Goal: Task Accomplishment & Management: Manage account settings

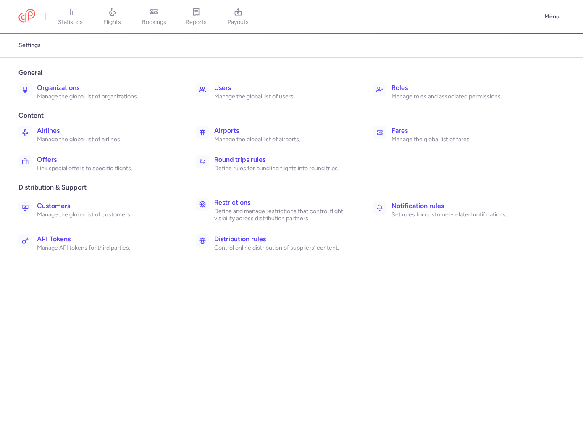
click at [291, 149] on ul "Airlines Manage the global list of airlines. Airports Manage the global list of…" at bounding box center [291, 148] width 553 height 53
click at [283, 155] on h3 "Round trips rules" at bounding box center [284, 160] width 140 height 10
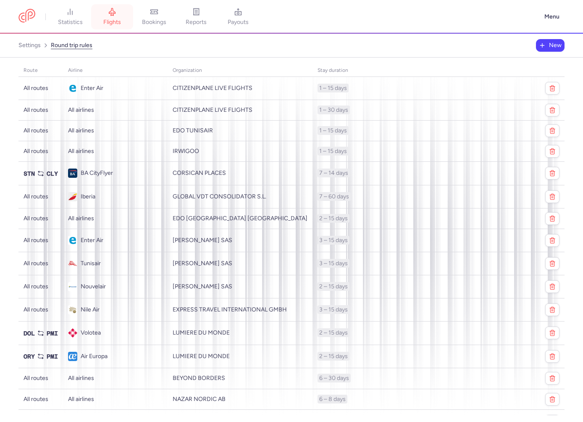
click at [107, 16] on link "flights" at bounding box center [112, 17] width 42 height 18
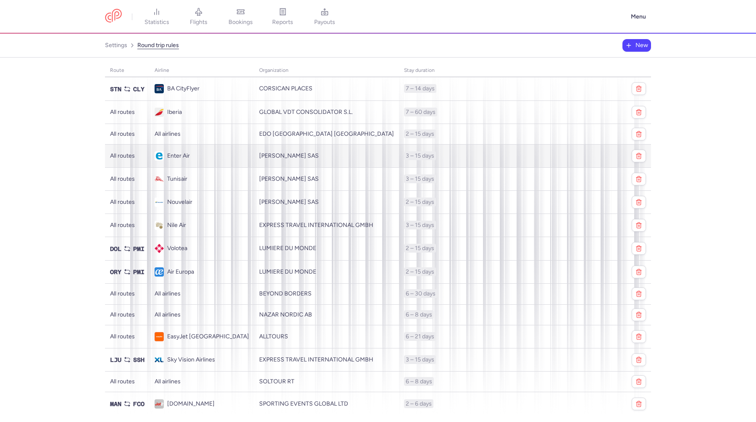
scroll to position [87, 0]
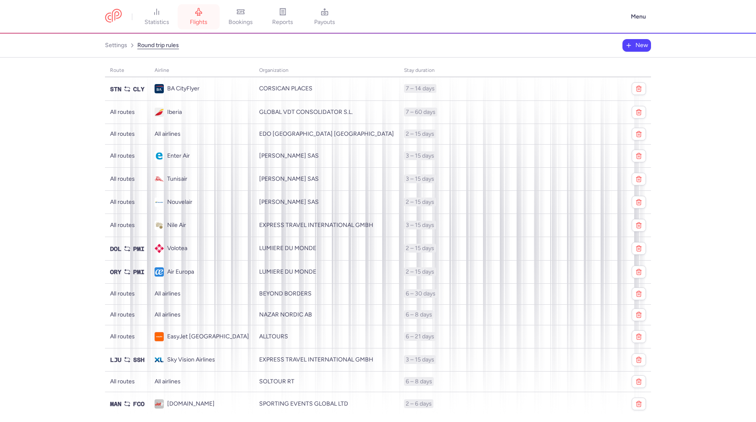
click at [190, 16] on link "flights" at bounding box center [199, 17] width 42 height 18
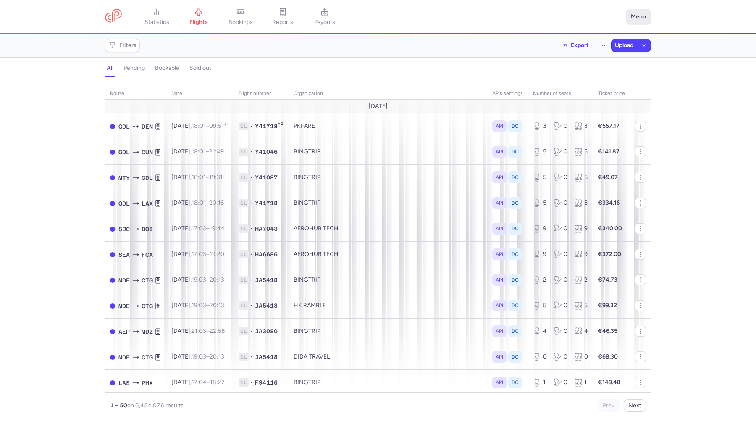
click at [582, 20] on button "Menu" at bounding box center [638, 17] width 25 height 16
click at [582, 75] on span "Settings" at bounding box center [585, 71] width 22 height 7
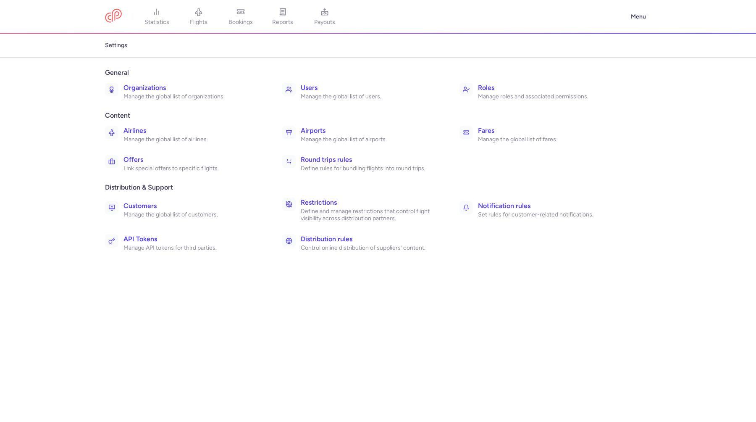
click at [188, 86] on h3 "Organizations" at bounding box center [193, 88] width 140 height 10
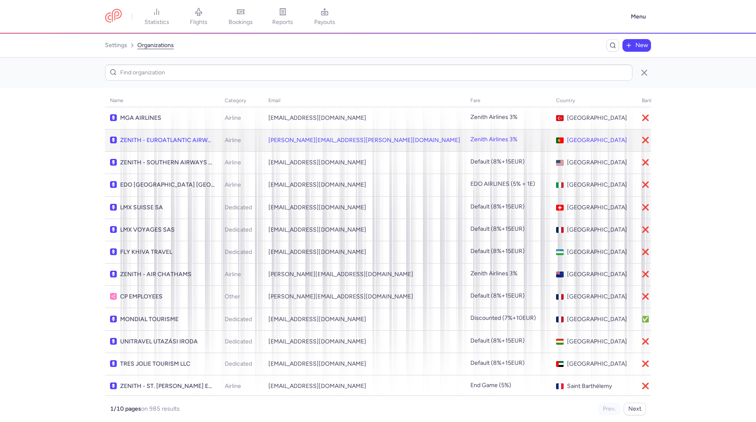
click at [183, 147] on td "ZENITH - EUROATLANTIC AIRWAYS" at bounding box center [162, 140] width 115 height 22
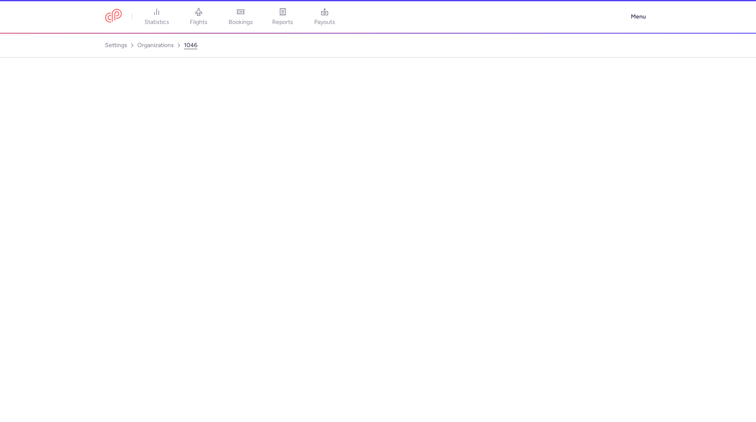
select select "AIRLINE"
select select "pt"
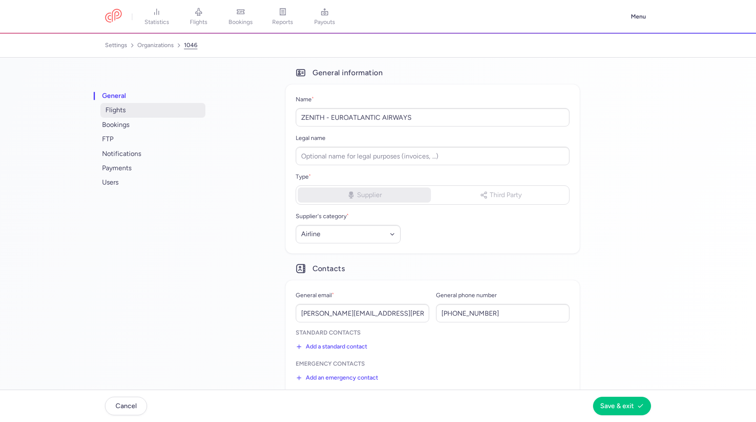
click at [148, 117] on span "flights" at bounding box center [152, 110] width 105 height 14
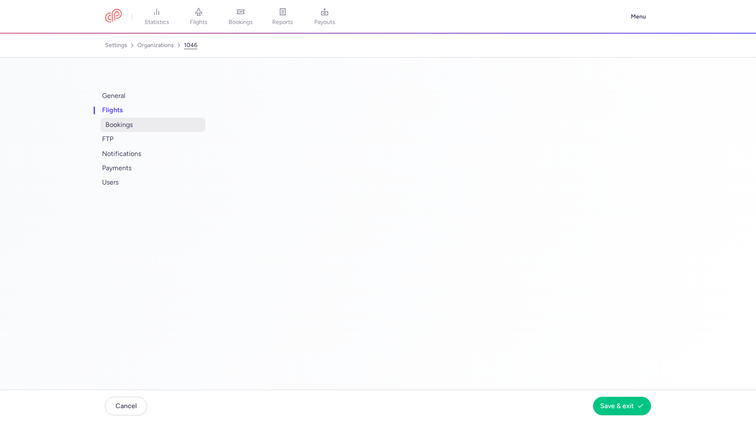
select select "days"
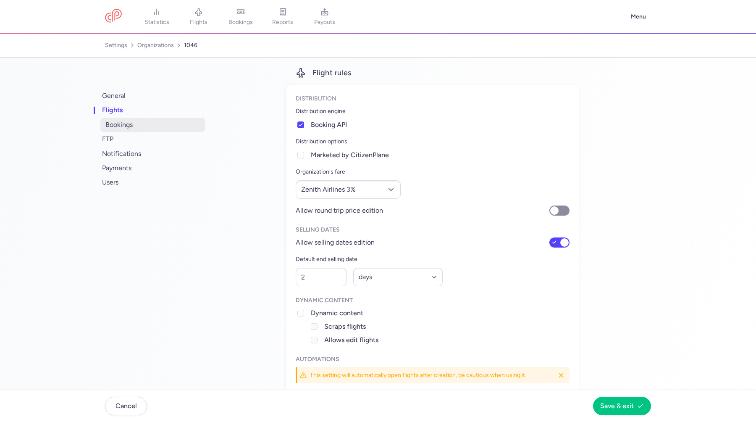
click at [146, 126] on span "bookings" at bounding box center [152, 125] width 105 height 14
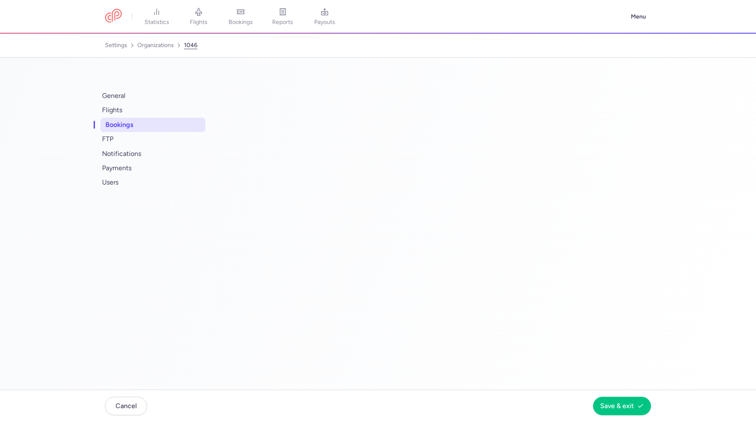
select select "2"
select select "11"
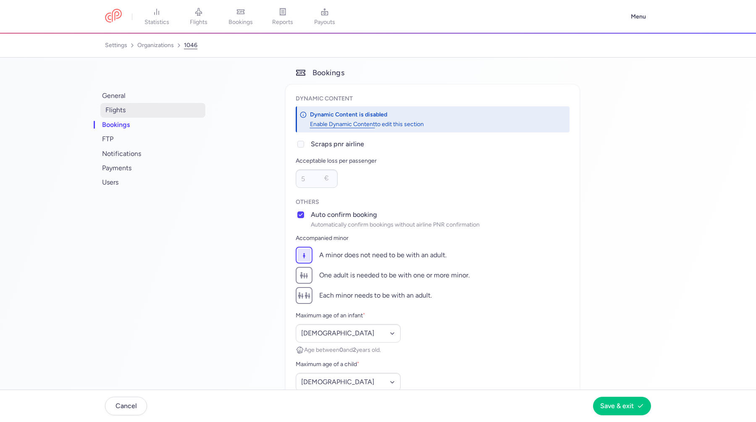
click at [151, 115] on span "flights" at bounding box center [152, 110] width 105 height 14
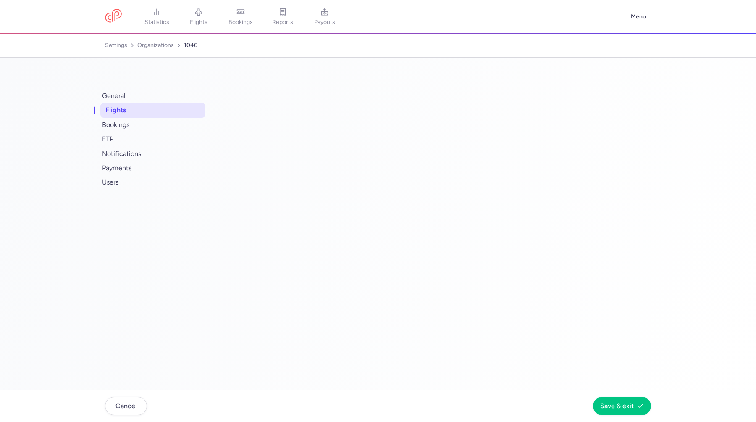
select select "days"
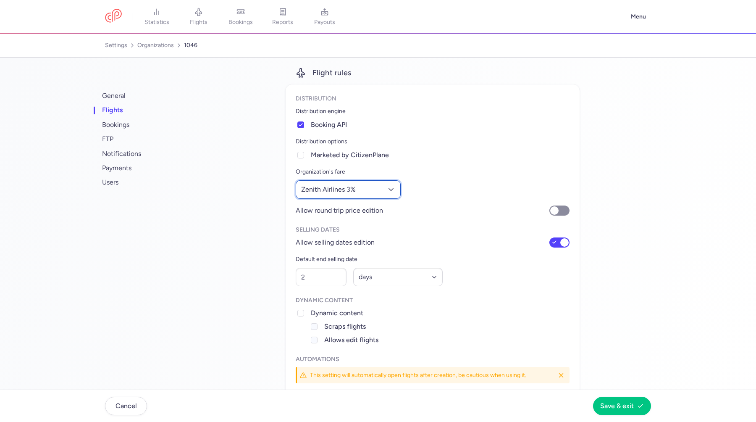
click at [329, 186] on span "Zenith Airlines 3%" at bounding box center [328, 190] width 55 height 8
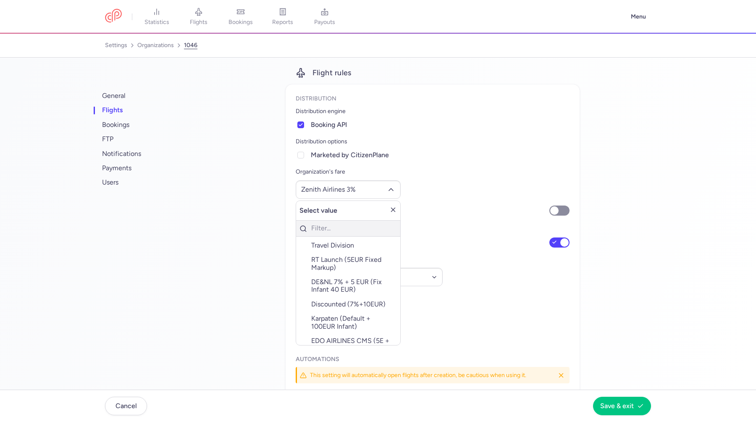
click at [445, 179] on div "Organization's fare Zenith Airlines 3% Select value Travel Division RT Launch (…" at bounding box center [433, 183] width 274 height 32
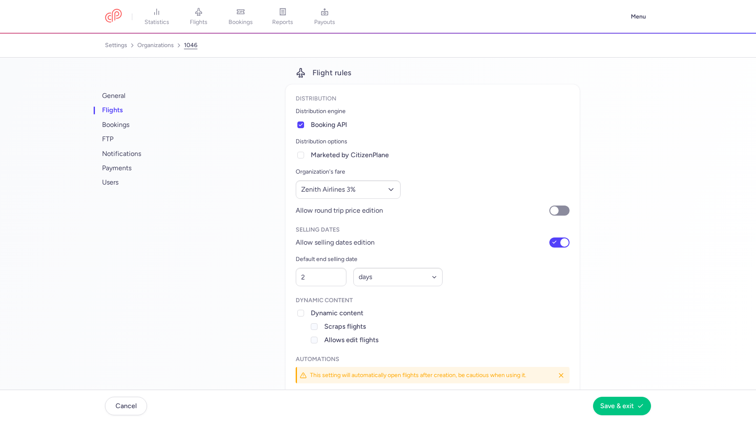
click at [351, 173] on p "Organization's fare" at bounding box center [433, 172] width 274 height 10
click at [337, 172] on p "Organization's fare" at bounding box center [433, 172] width 274 height 10
click at [321, 174] on p "Organization's fare" at bounding box center [433, 172] width 274 height 10
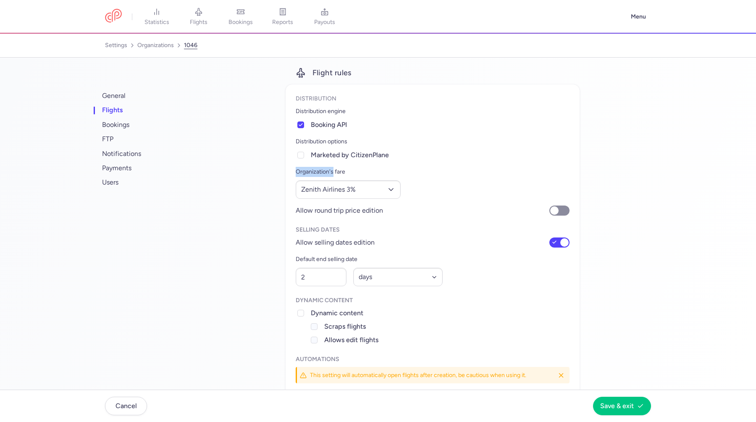
click at [321, 174] on p "Organization's fare" at bounding box center [433, 172] width 274 height 10
click at [128, 98] on span "general" at bounding box center [152, 96] width 105 height 14
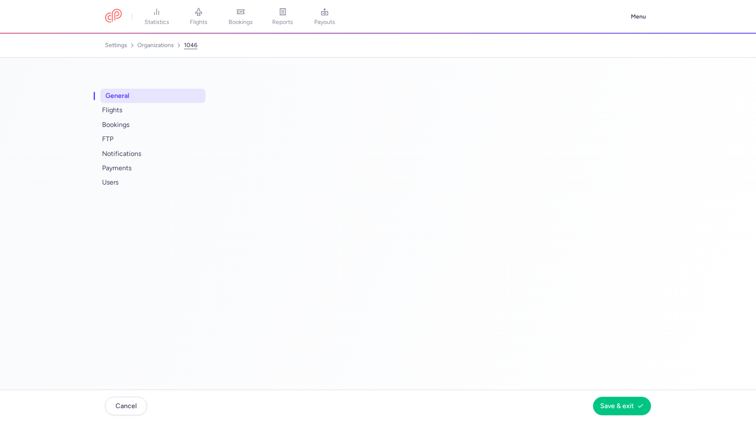
select select "AIRLINE"
select select "pt"
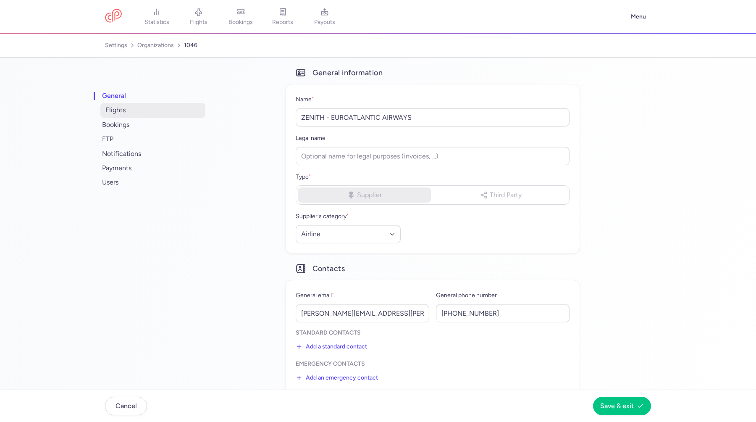
click at [137, 114] on span "flights" at bounding box center [152, 110] width 105 height 14
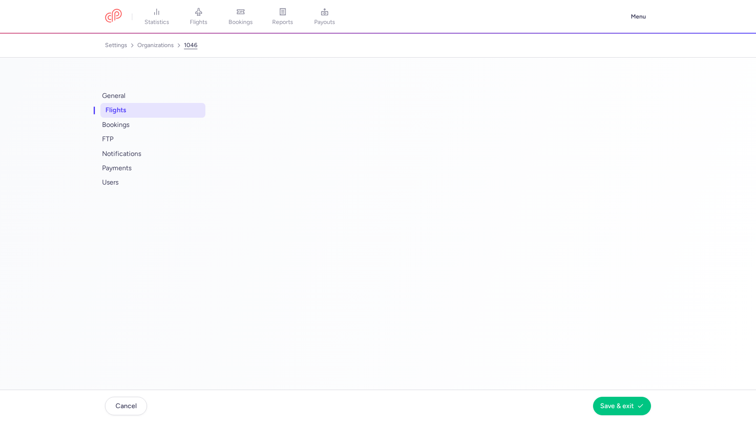
select select "days"
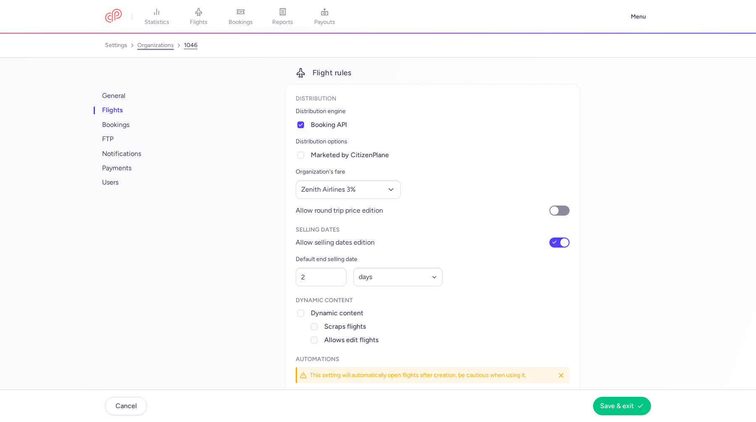
click at [147, 47] on link "organizations" at bounding box center [155, 45] width 37 height 13
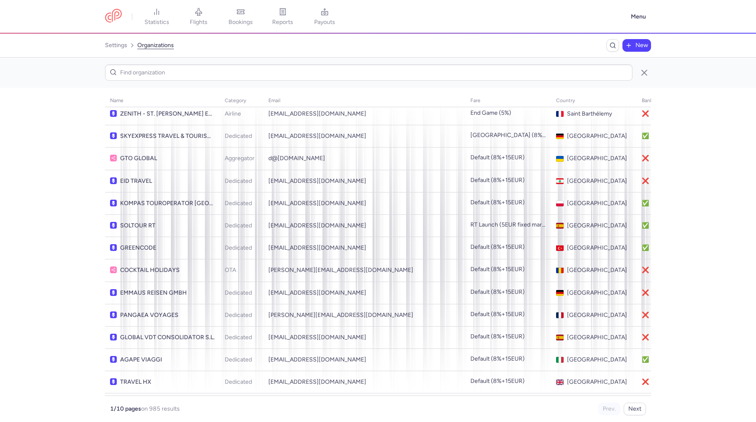
scroll to position [273, 0]
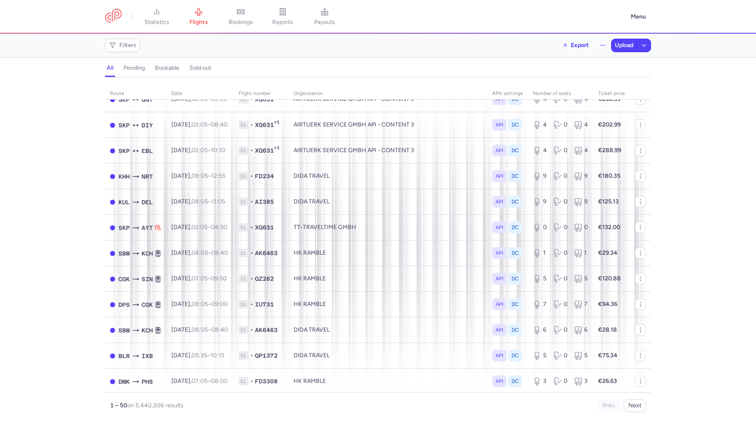
scroll to position [872, 0]
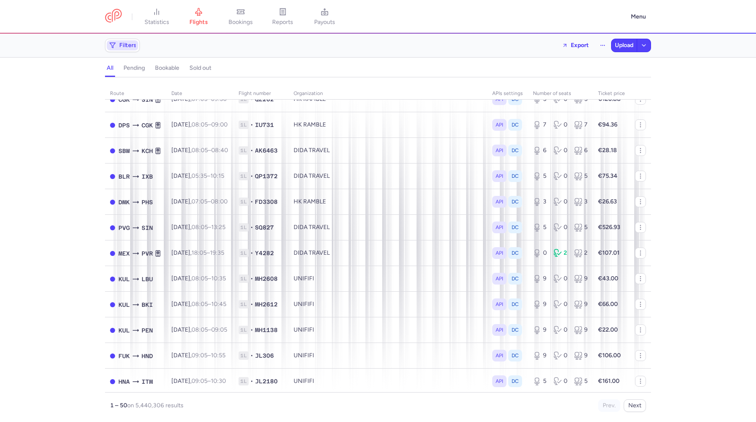
click at [120, 41] on span "Filters" at bounding box center [122, 45] width 31 height 10
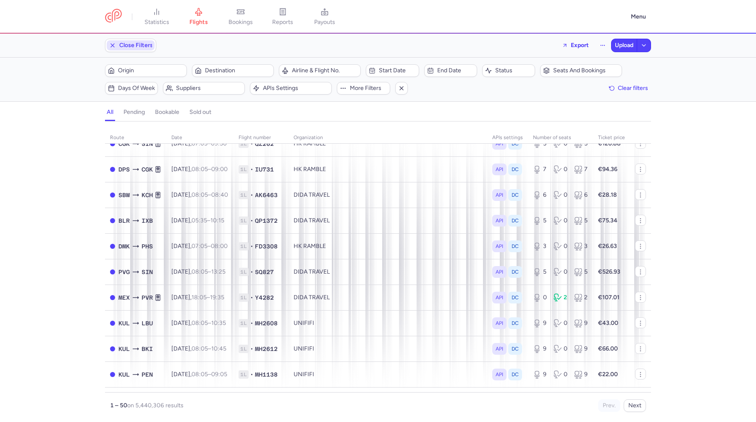
scroll to position [0, 0]
click at [363, 84] on span "More filters" at bounding box center [363, 88] width 50 height 10
click at [177, 94] on button "Suppliers" at bounding box center [204, 88] width 82 height 13
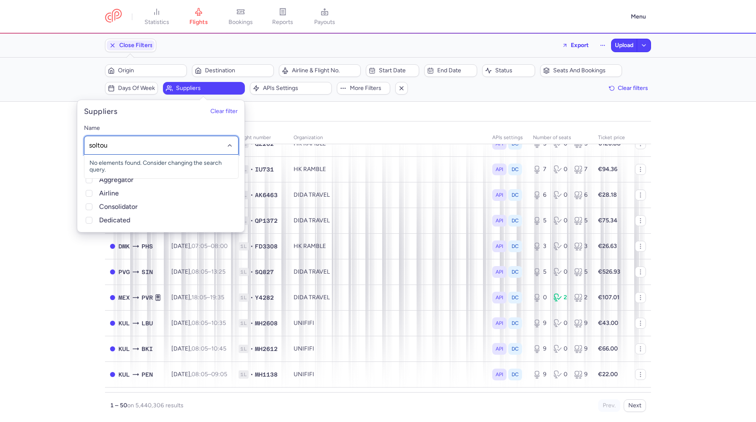
type input "soltour"
click at [150, 161] on span "SOLTOUR RT" at bounding box center [161, 163] width 154 height 17
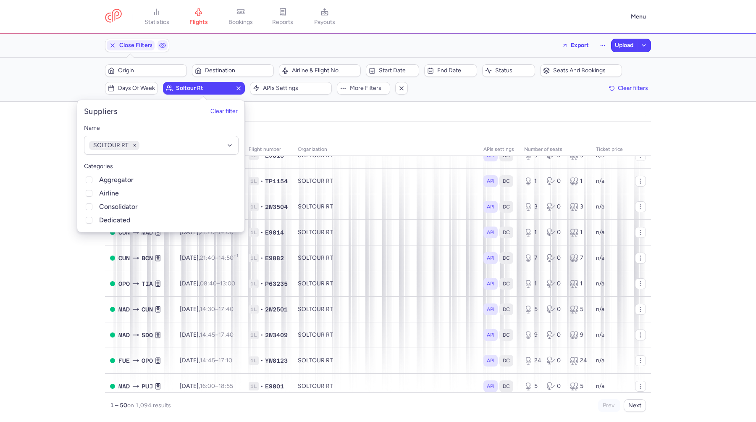
click at [699, 202] on div "organizations names: SOLTOUR RT route date Flight number organization APIs sett…" at bounding box center [378, 273] width 756 height 295
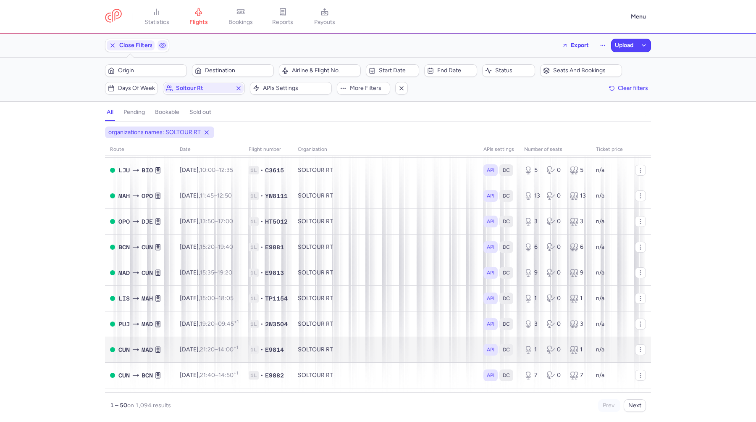
scroll to position [761, 0]
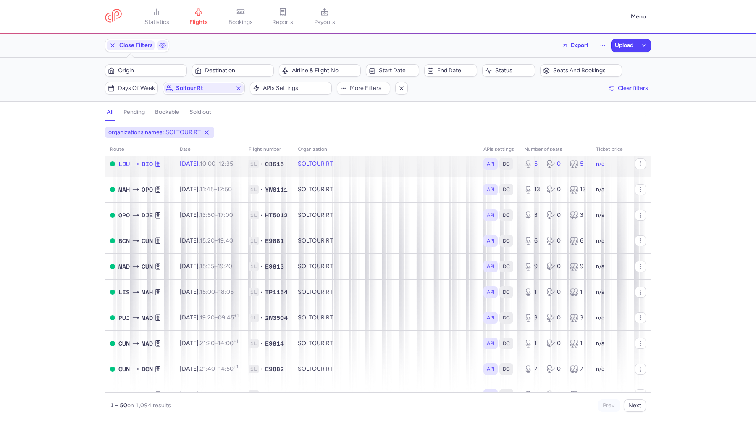
click at [604, 171] on td "n/a" at bounding box center [610, 164] width 39 height 26
select select "days"
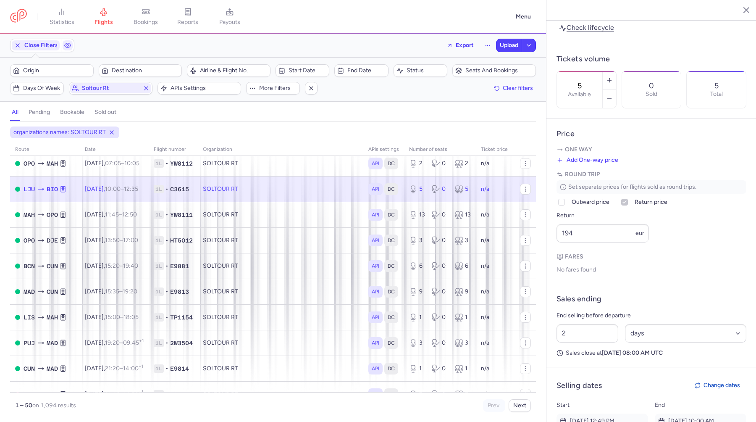
scroll to position [281, 0]
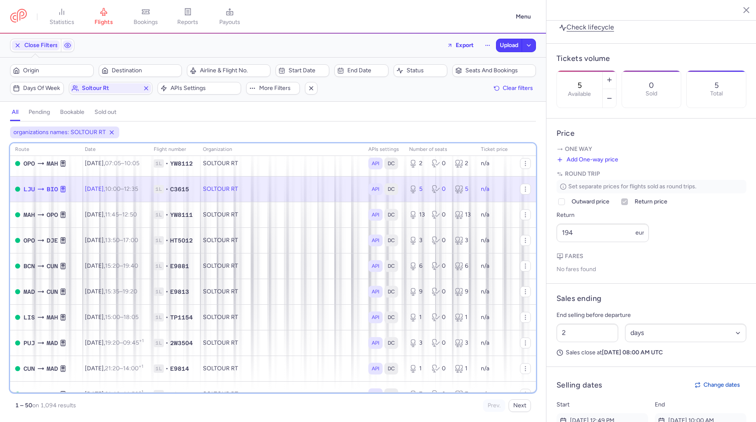
click at [534, 150] on th at bounding box center [525, 149] width 21 height 13
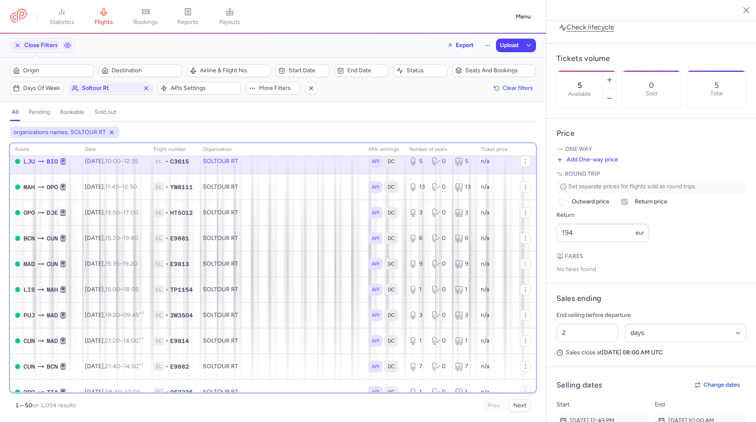
scroll to position [750, 0]
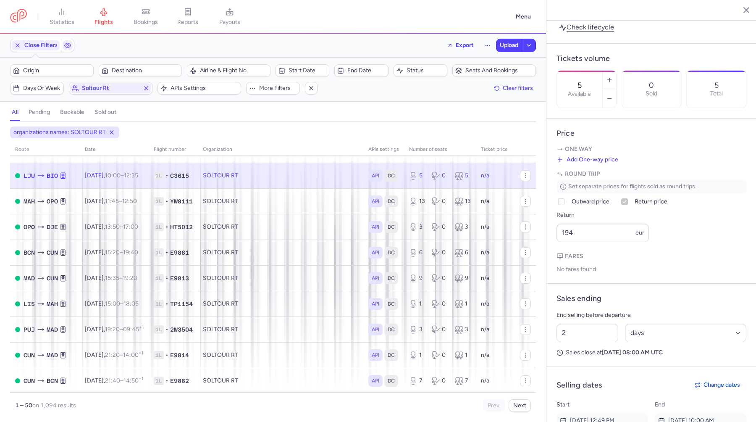
click at [541, 145] on div "organizations names: SOLTOUR RT route date Flight number organization APIs sett…" at bounding box center [273, 273] width 546 height 295
click at [45, 48] on span "Close Filters" at bounding box center [41, 45] width 34 height 7
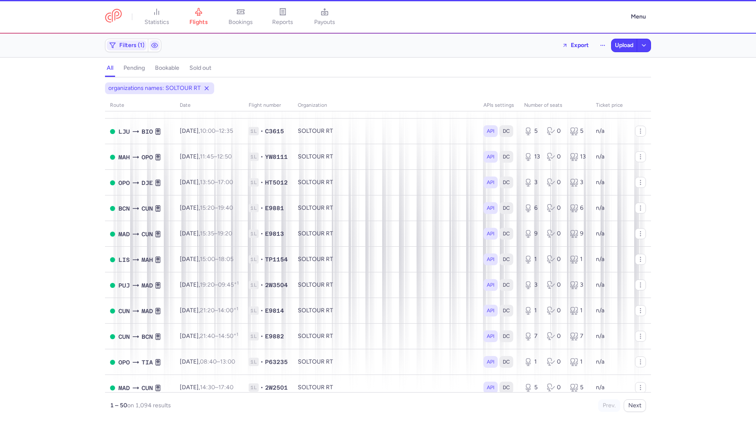
select select "days"
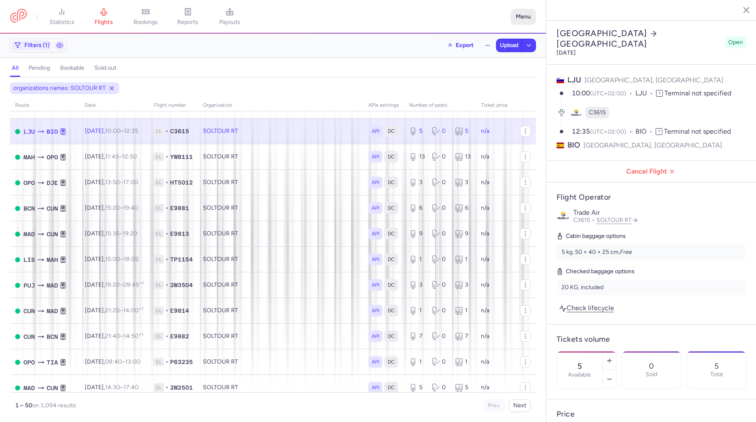
click at [525, 14] on button "Menu" at bounding box center [523, 17] width 25 height 16
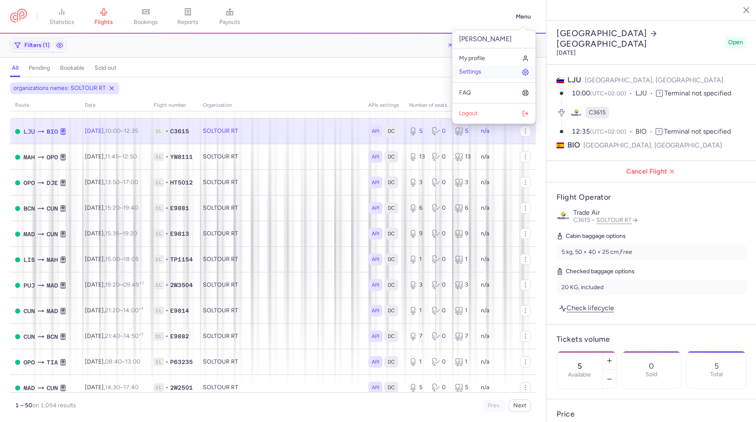
click at [488, 74] on link "Settings" at bounding box center [493, 71] width 83 height 13
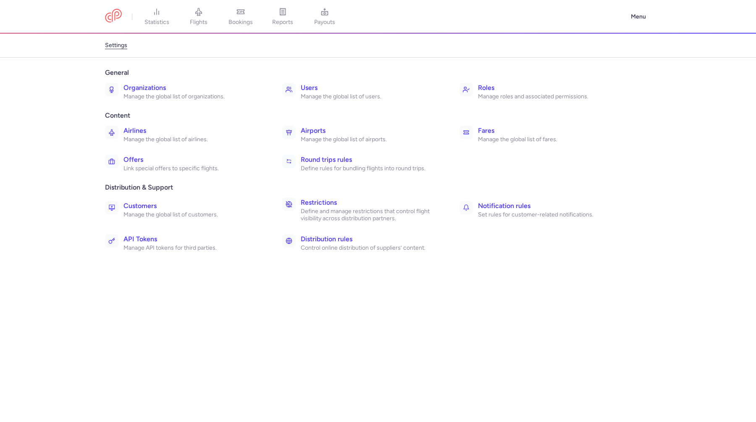
click at [341, 170] on p "Define rules for bundling flights into round trips." at bounding box center [371, 169] width 140 height 8
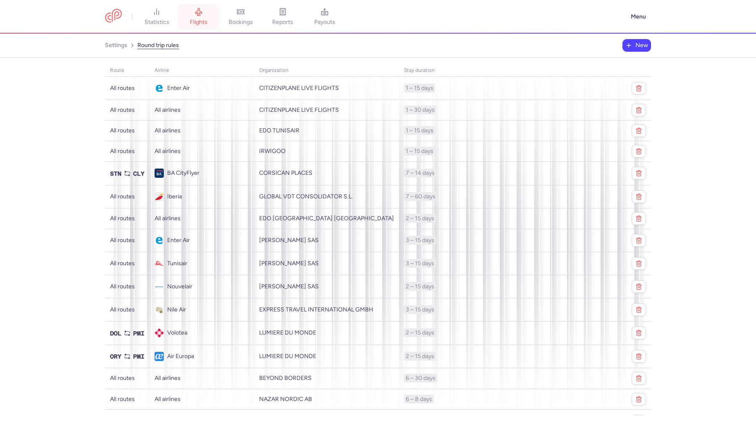
click at [195, 19] on span "flights" at bounding box center [199, 22] width 18 height 8
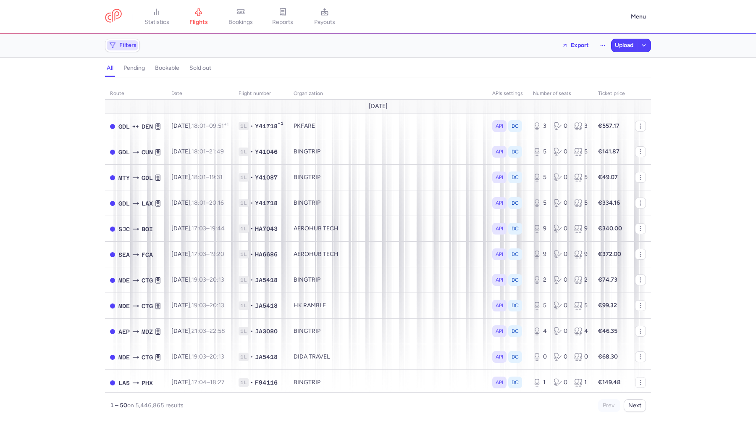
click at [132, 49] on span "Filters" at bounding box center [122, 45] width 31 height 10
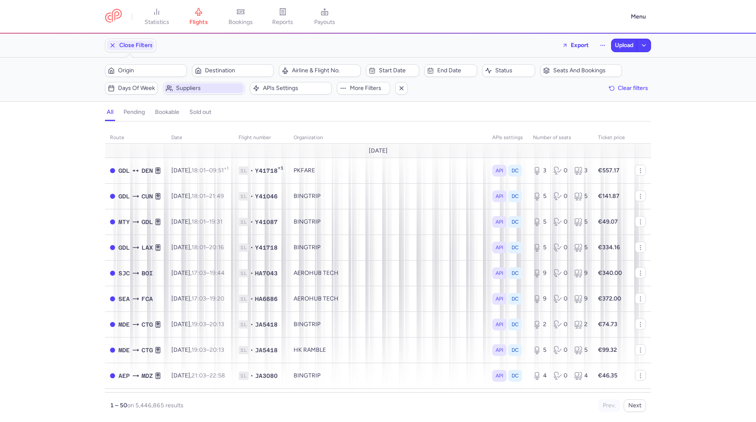
click at [215, 89] on span "Suppliers" at bounding box center [209, 88] width 66 height 7
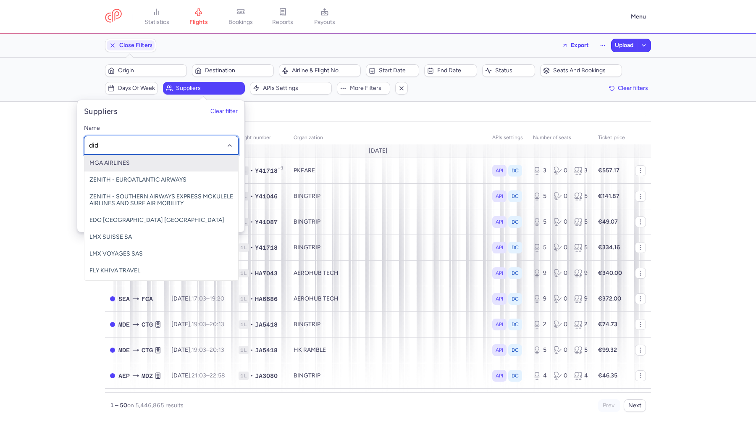
type input "dida"
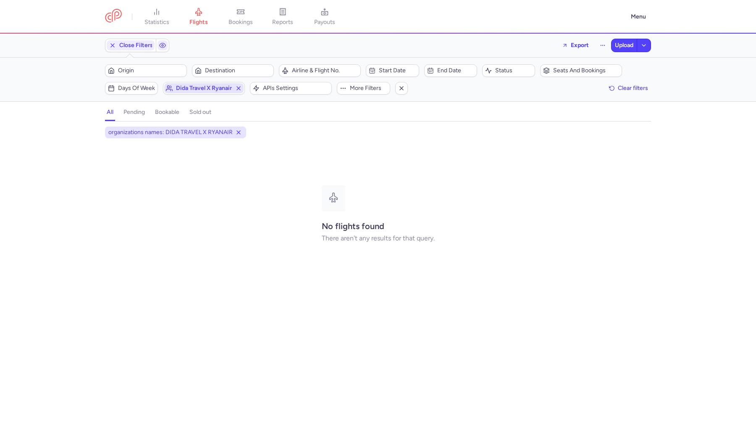
click at [201, 92] on span "dida travel x ryanair" at bounding box center [203, 88] width 79 height 10
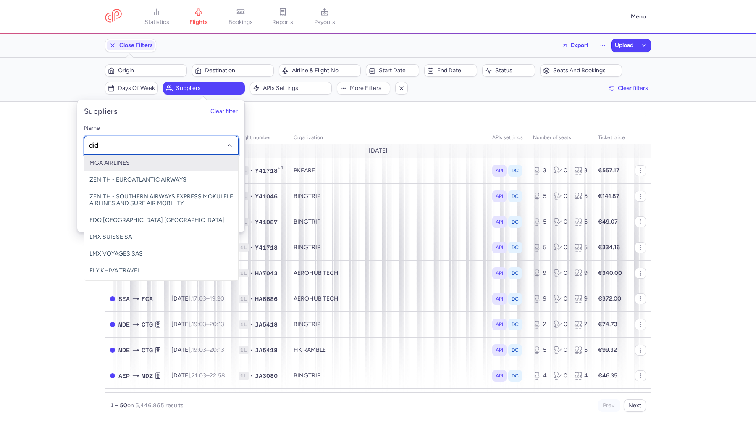
type input "dida"
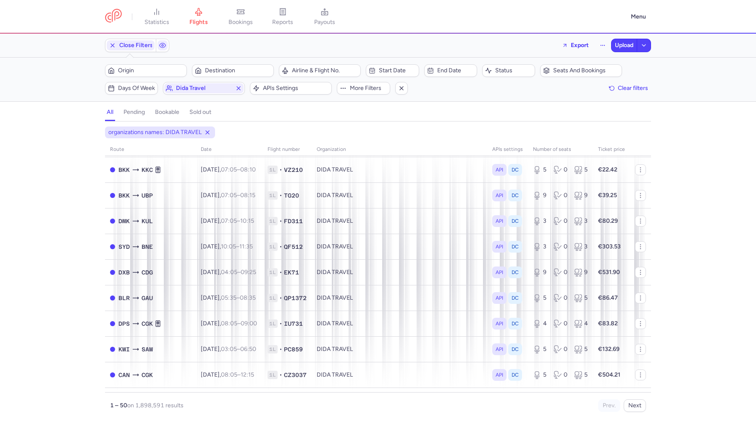
scroll to position [720, 0]
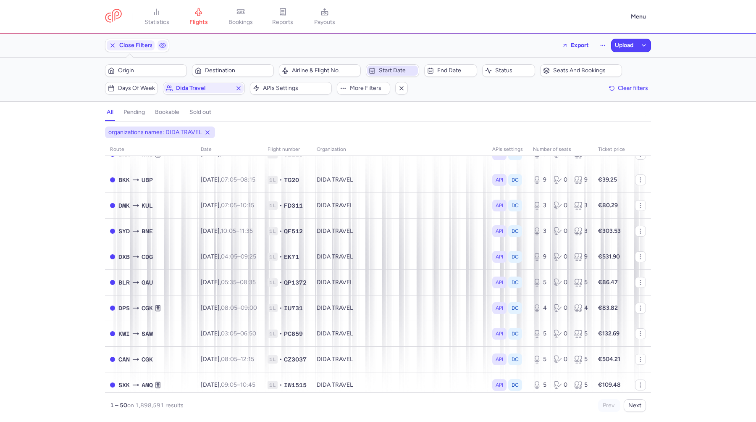
click at [376, 73] on span "Start date" at bounding box center [392, 71] width 50 height 10
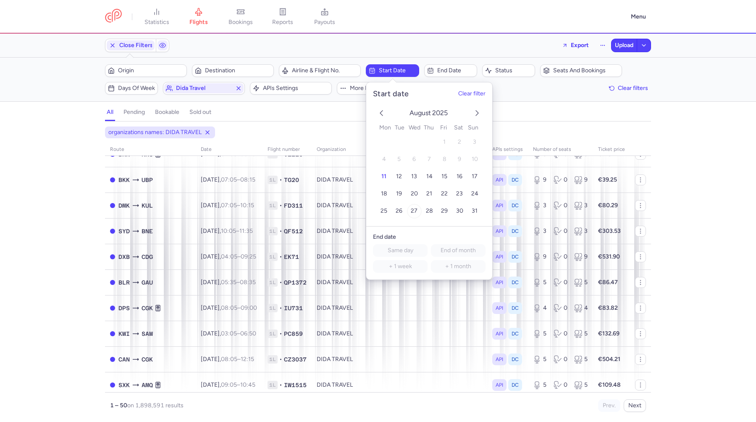
click at [419, 211] on button "27" at bounding box center [414, 211] width 15 height 15
click at [720, 224] on div "organizations names: DIDA TRAVEL start: [DATE] route date Flight number organiz…" at bounding box center [378, 273] width 756 height 295
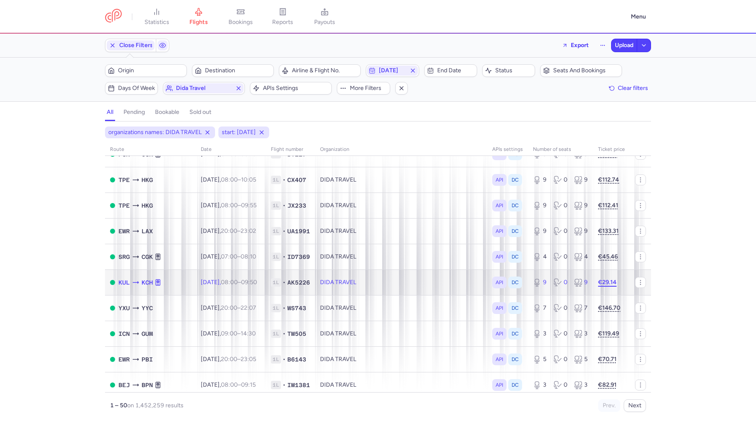
click at [612, 280] on strong "€29.14" at bounding box center [607, 281] width 18 height 7
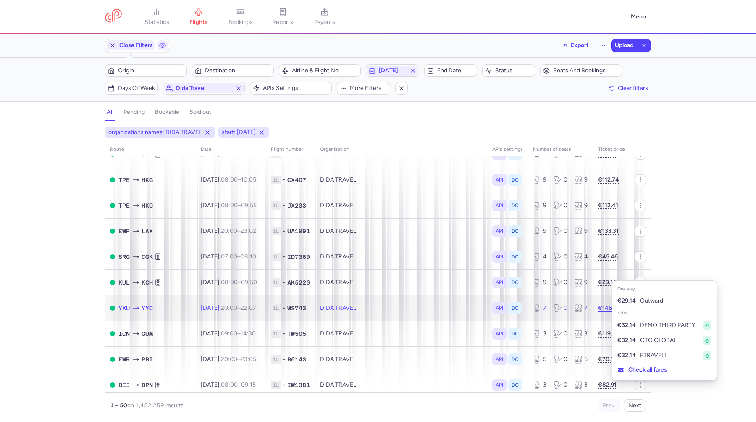
click at [602, 310] on strong "€146.70" at bounding box center [609, 307] width 22 height 7
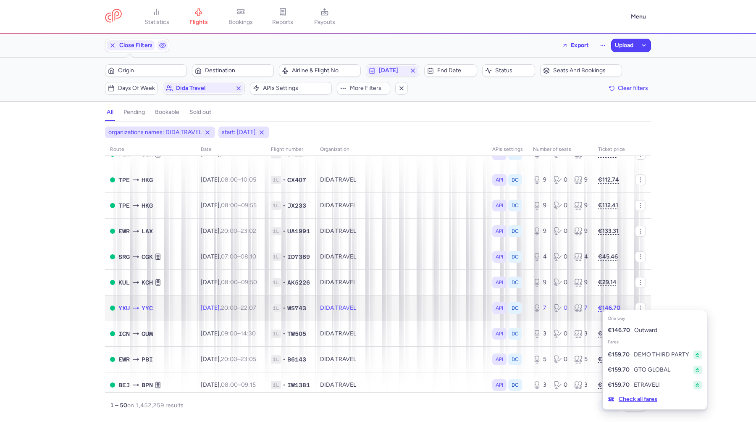
click at [454, 307] on td "DIDA TRAVEL" at bounding box center [401, 308] width 172 height 26
select select "days"
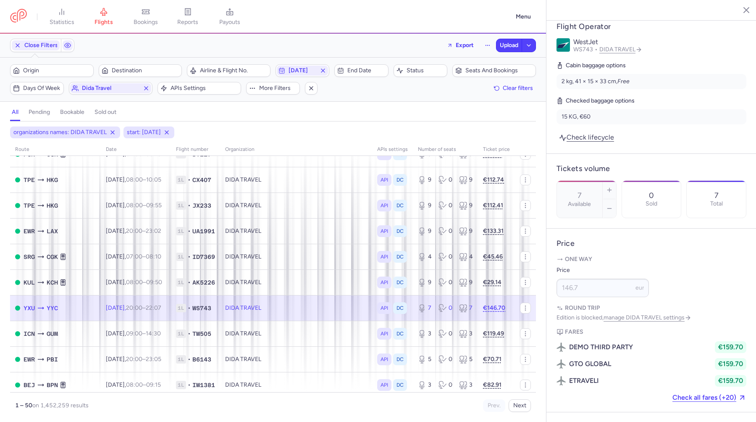
scroll to position [229, 0]
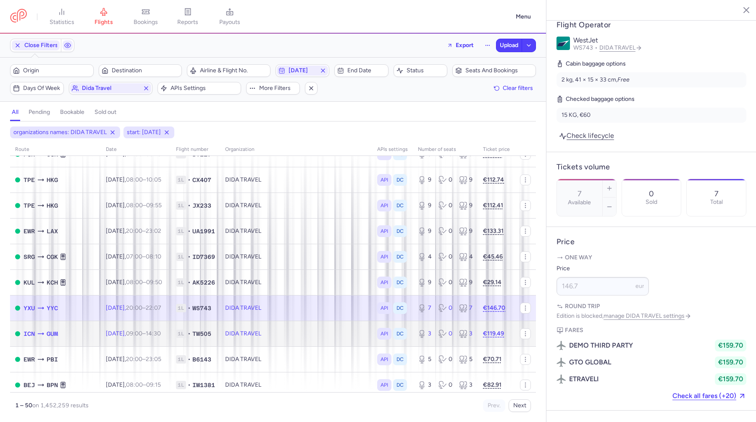
click at [515, 338] on td at bounding box center [525, 333] width 21 height 26
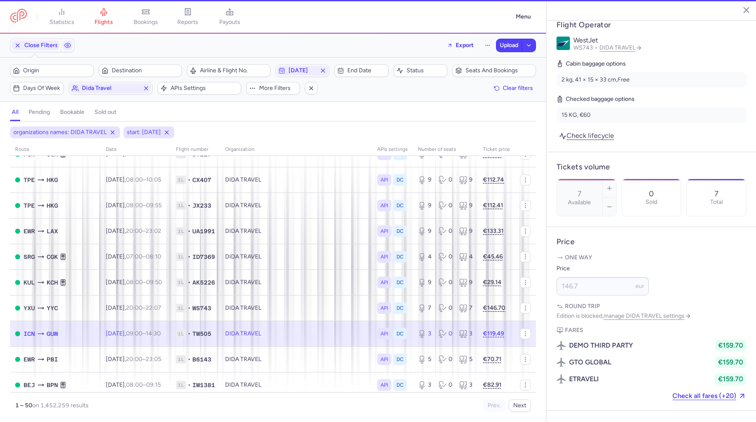
type input "3"
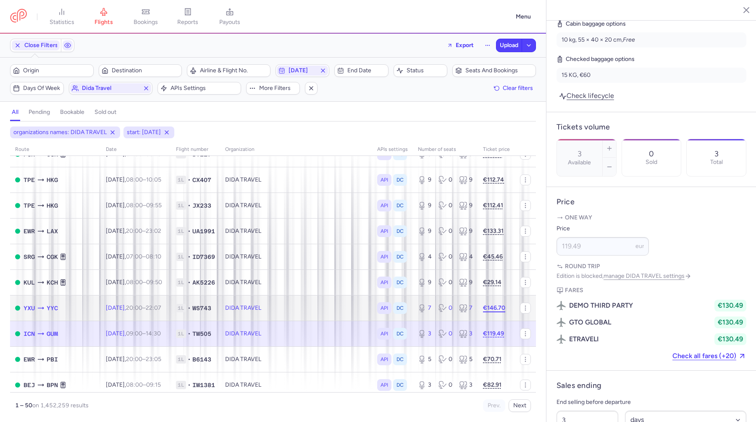
click at [496, 307] on strong "€146.70" at bounding box center [494, 307] width 22 height 7
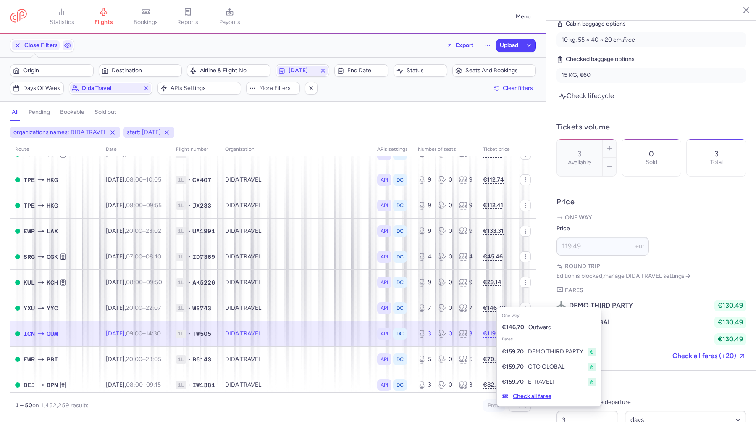
click at [540, 397] on button "Check all fares" at bounding box center [527, 395] width 60 height 13
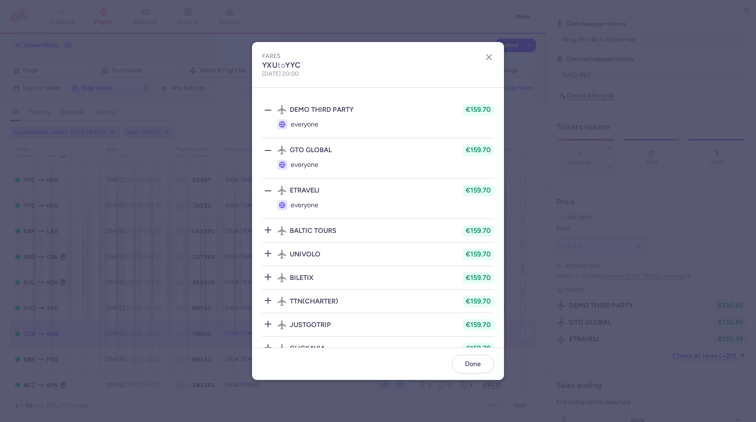
click at [318, 234] on div "BALTIC TOURS" at bounding box center [306, 230] width 59 height 9
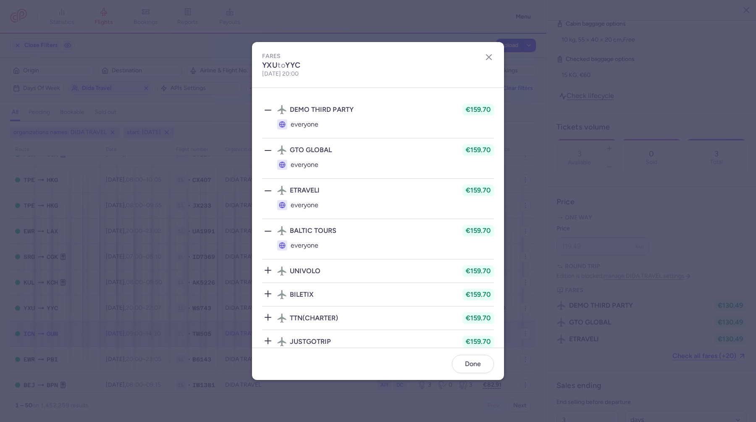
click at [136, 58] on dialog "fares YXU to YYC [DATE] 20:00 DEMO THIRD PARTY €159.70 everyone GTO GLOBAL €159…" at bounding box center [377, 210] width 729 height 337
click at [485, 66] on header "fares YXU to YYC [DATE] 20:00" at bounding box center [378, 65] width 252 height 46
click at [488, 58] on icon "button" at bounding box center [489, 57] width 10 height 10
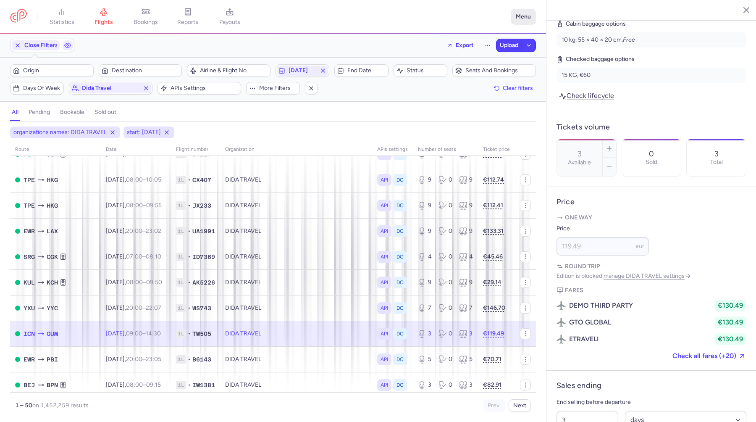
click at [525, 24] on button "Menu" at bounding box center [523, 17] width 25 height 16
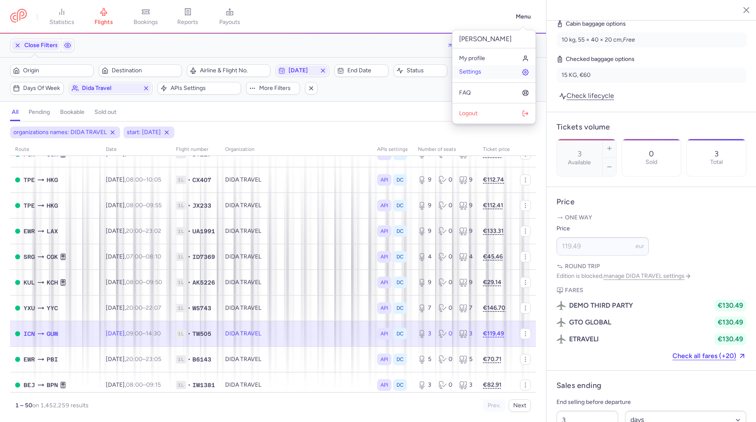
click at [479, 68] on span "Settings" at bounding box center [470, 71] width 22 height 7
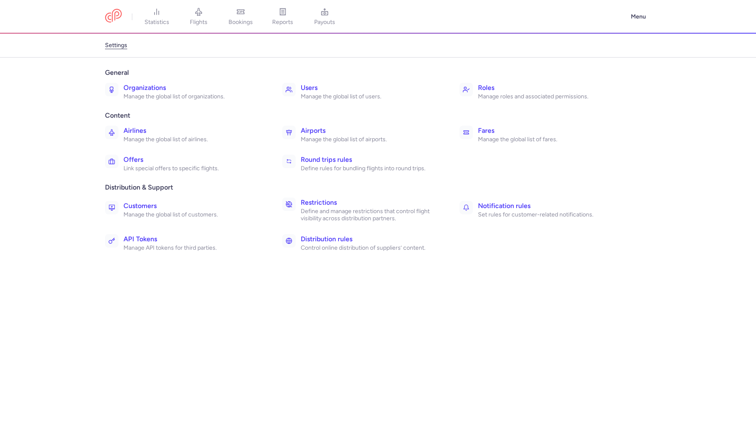
click at [311, 217] on p "Define and manage restrictions that control flight visibility across distributi…" at bounding box center [371, 214] width 140 height 15
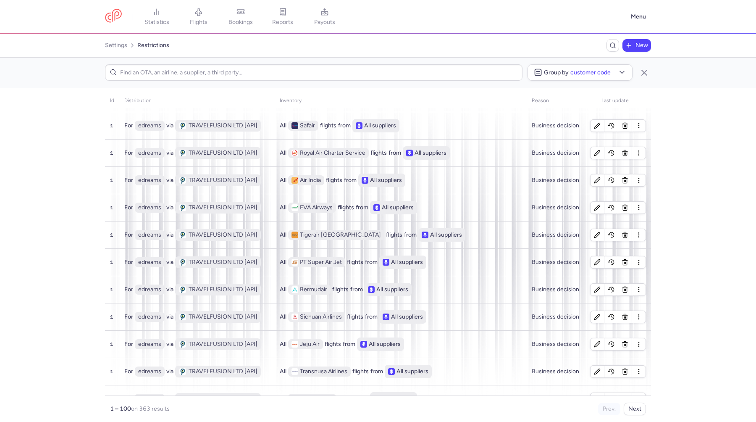
scroll to position [436, 0]
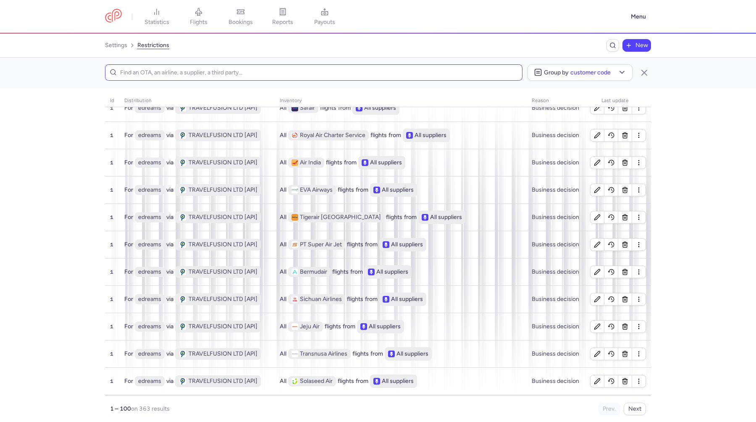
click at [227, 73] on input at bounding box center [313, 72] width 417 height 16
click at [555, 74] on span "Group by" at bounding box center [556, 72] width 25 height 6
click at [586, 111] on span "Third party" at bounding box center [585, 112] width 51 height 10
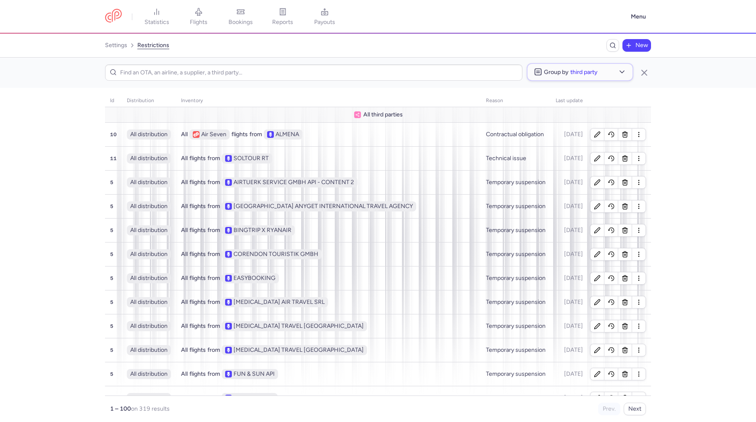
click at [594, 75] on span "Third party" at bounding box center [583, 72] width 27 height 6
click at [592, 97] on span "Customer code" at bounding box center [585, 95] width 51 height 10
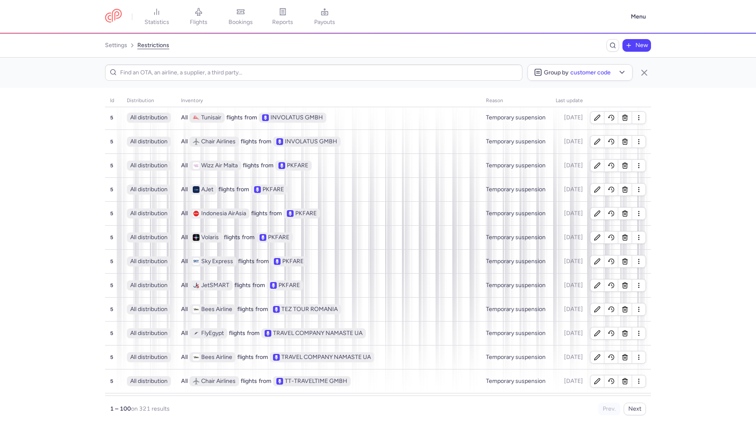
scroll to position [2095, 0]
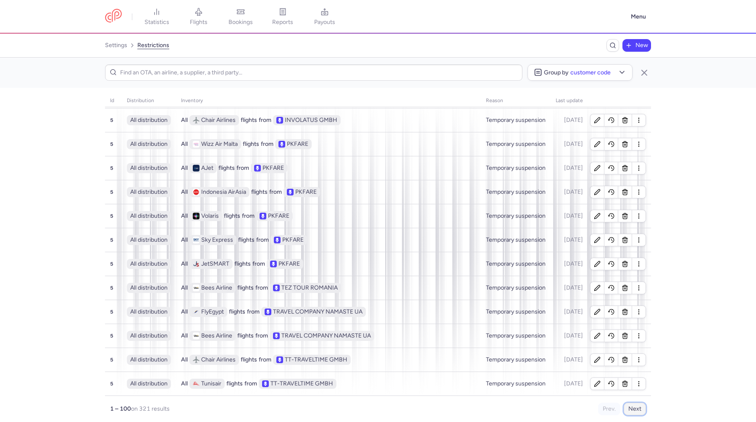
click at [634, 405] on button "Next" at bounding box center [635, 408] width 22 height 13
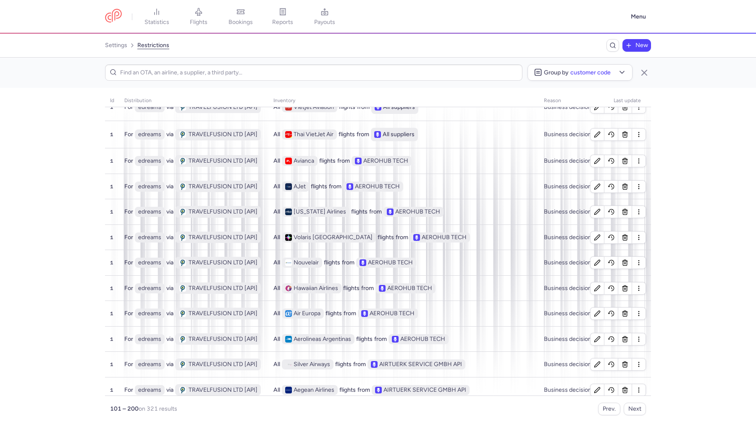
scroll to position [2036, 0]
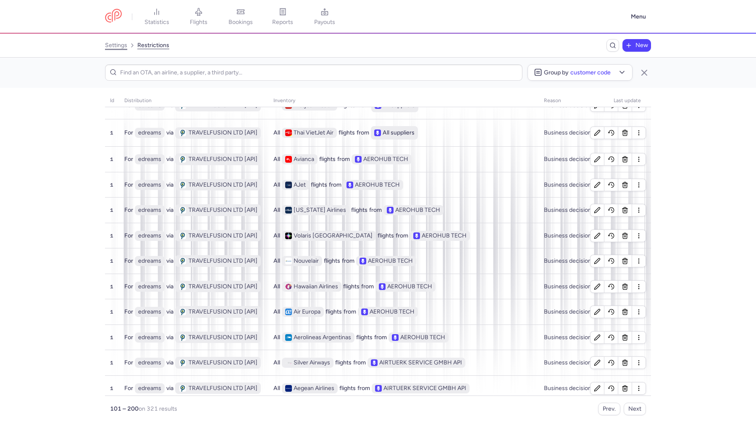
click at [121, 44] on link "settings" at bounding box center [116, 45] width 22 height 13
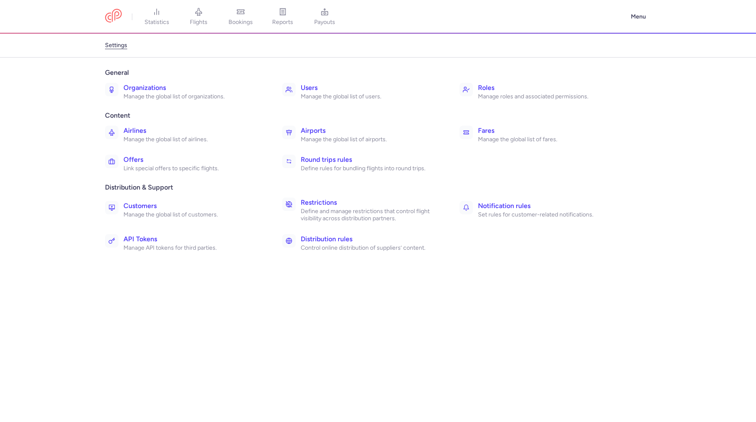
click at [347, 169] on p "Define rules for bundling flights into round trips." at bounding box center [371, 169] width 140 height 8
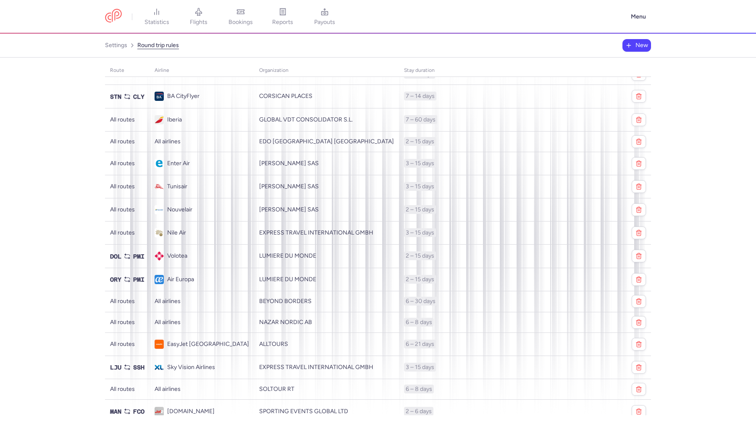
scroll to position [87, 0]
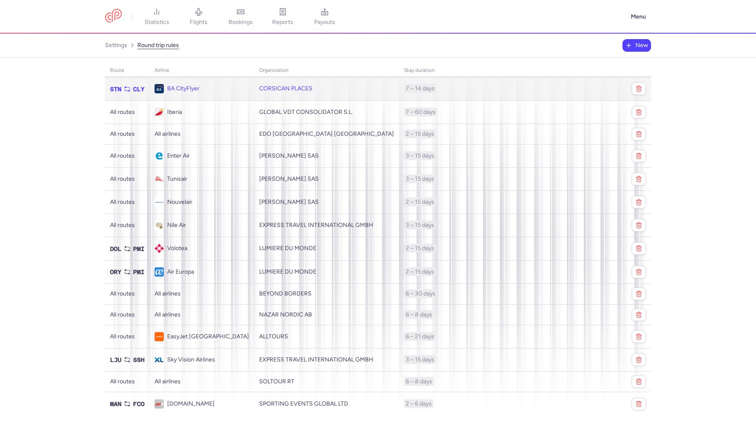
click at [314, 89] on td "CORSICAN PLACES" at bounding box center [326, 89] width 145 height 24
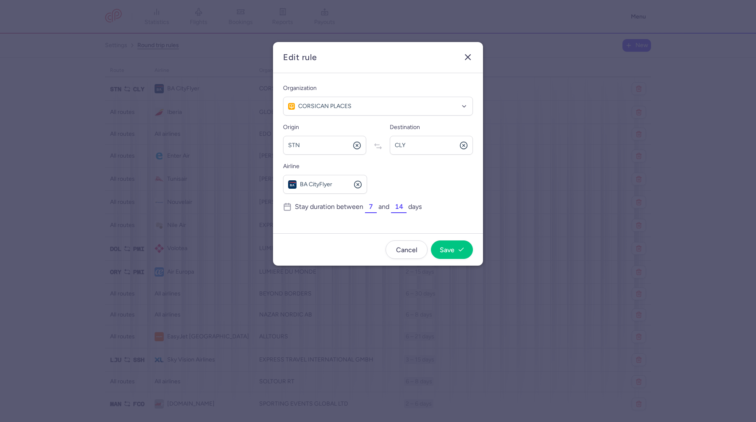
click at [471, 55] on icon "button" at bounding box center [468, 57] width 10 height 10
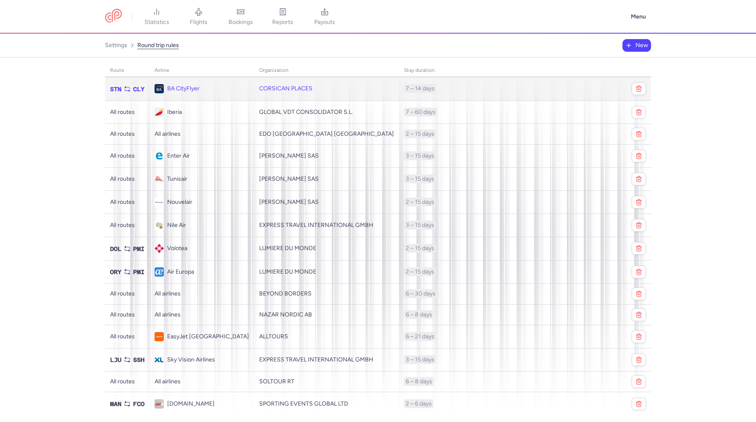
click at [308, 95] on td "CORSICAN PLACES" at bounding box center [326, 89] width 145 height 24
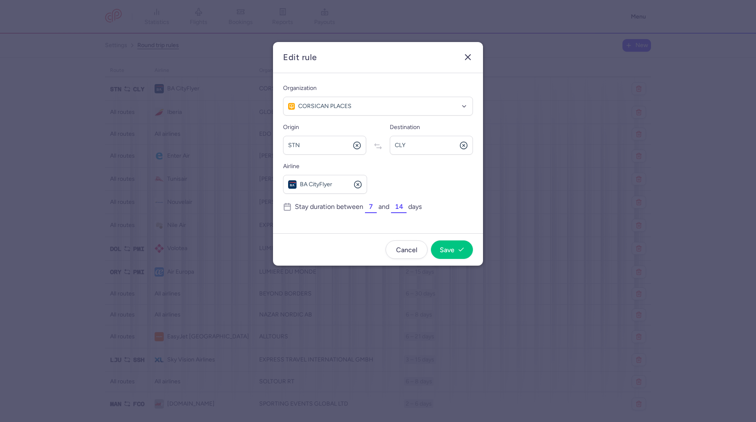
click at [470, 54] on icon "button" at bounding box center [468, 57] width 10 height 10
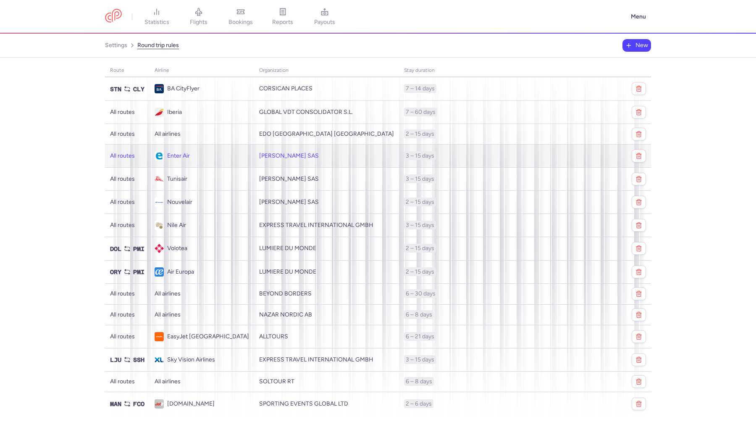
click at [294, 153] on td "[PERSON_NAME] SAS" at bounding box center [326, 155] width 145 height 23
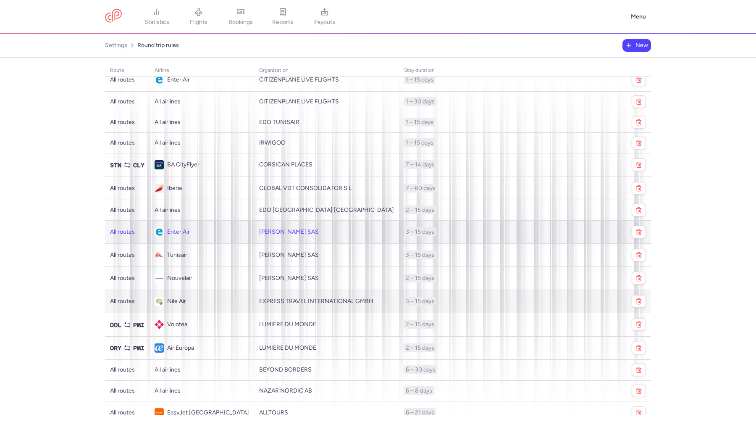
scroll to position [0, 0]
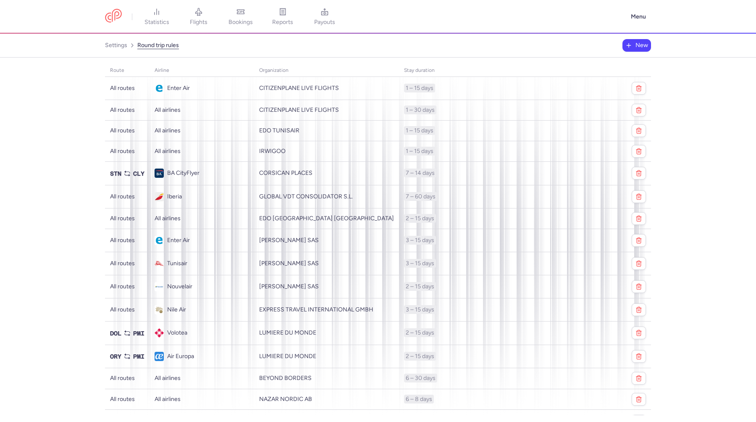
click at [633, 45] on span "New" at bounding box center [637, 45] width 26 height 10
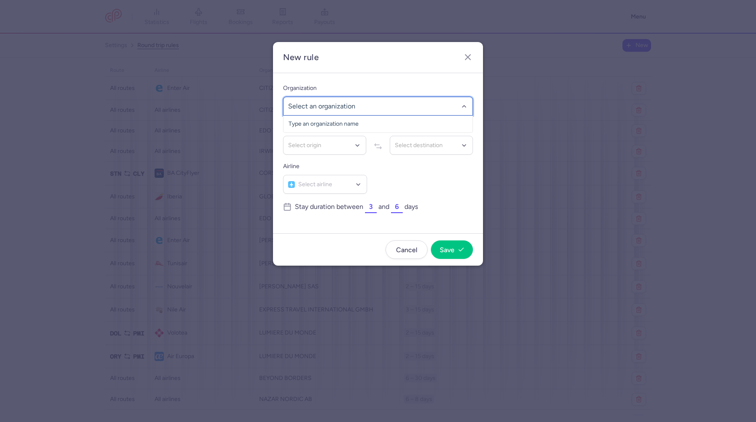
click at [331, 111] on div at bounding box center [378, 106] width 190 height 19
click at [346, 84] on label "Organization" at bounding box center [378, 88] width 190 height 10
click at [465, 60] on icon "button" at bounding box center [468, 57] width 10 height 10
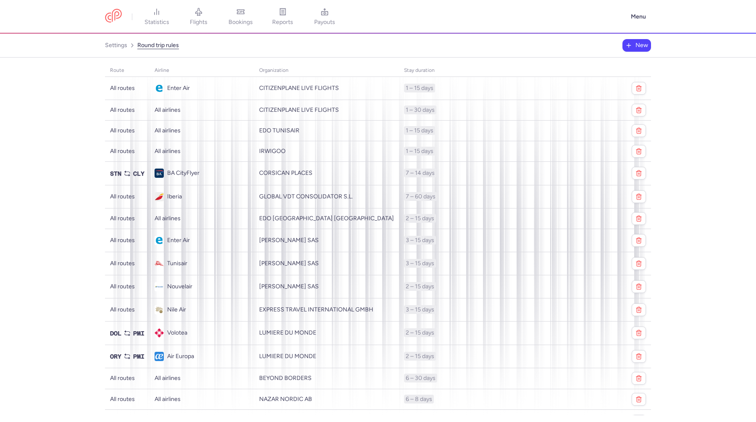
click at [624, 17] on nav "statistics flights bookings reports payouts" at bounding box center [365, 17] width 521 height 18
click at [645, 17] on button "Menu" at bounding box center [638, 17] width 25 height 16
click at [113, 49] on link "settings" at bounding box center [116, 45] width 22 height 13
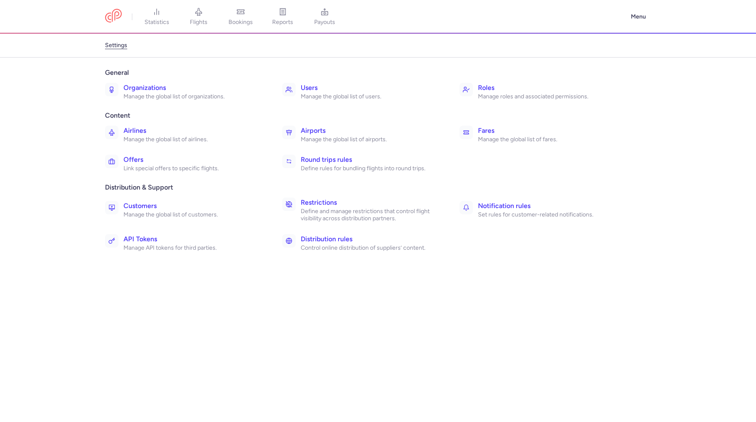
click at [186, 97] on p "Manage the global list of organizations." at bounding box center [193, 97] width 140 height 8
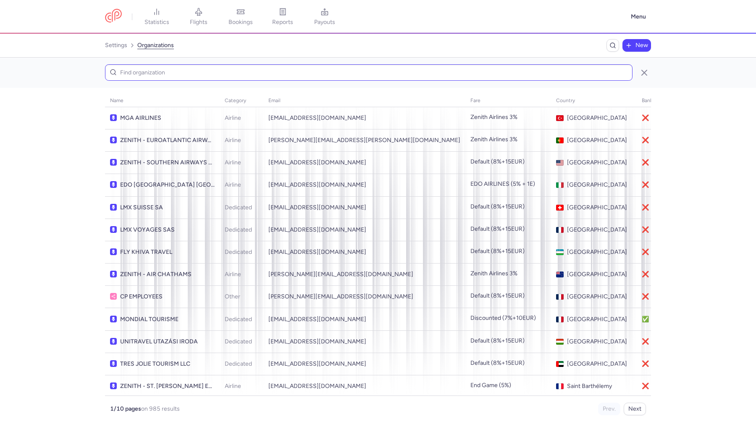
click at [184, 74] on input at bounding box center [368, 72] width 527 height 16
